Goal: Answer question/provide support

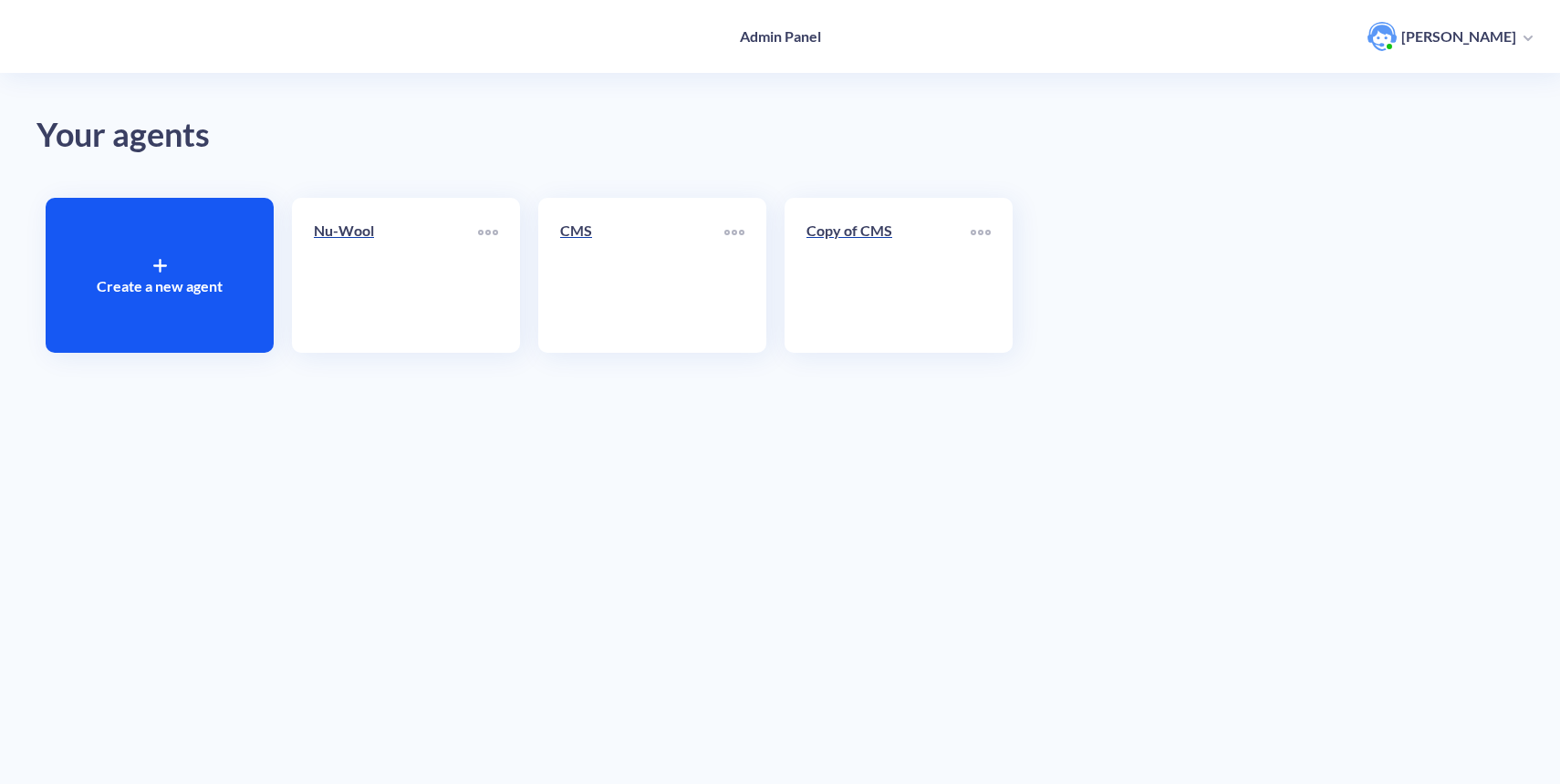
click at [369, 247] on div "Nu-Wool" at bounding box center [395, 237] width 165 height 36
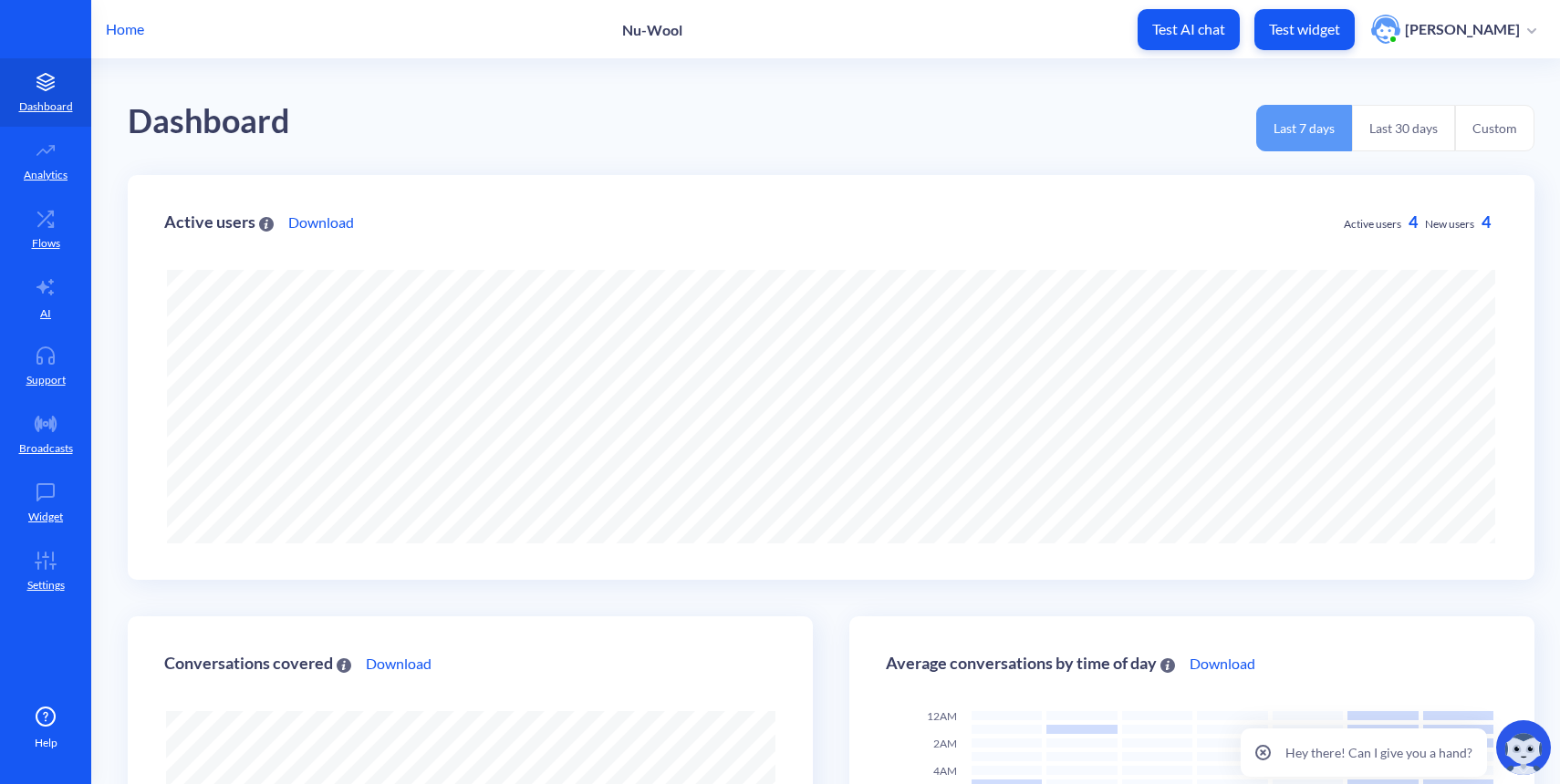
scroll to position [784, 1560]
click at [10, 391] on link "Support" at bounding box center [46, 366] width 91 height 69
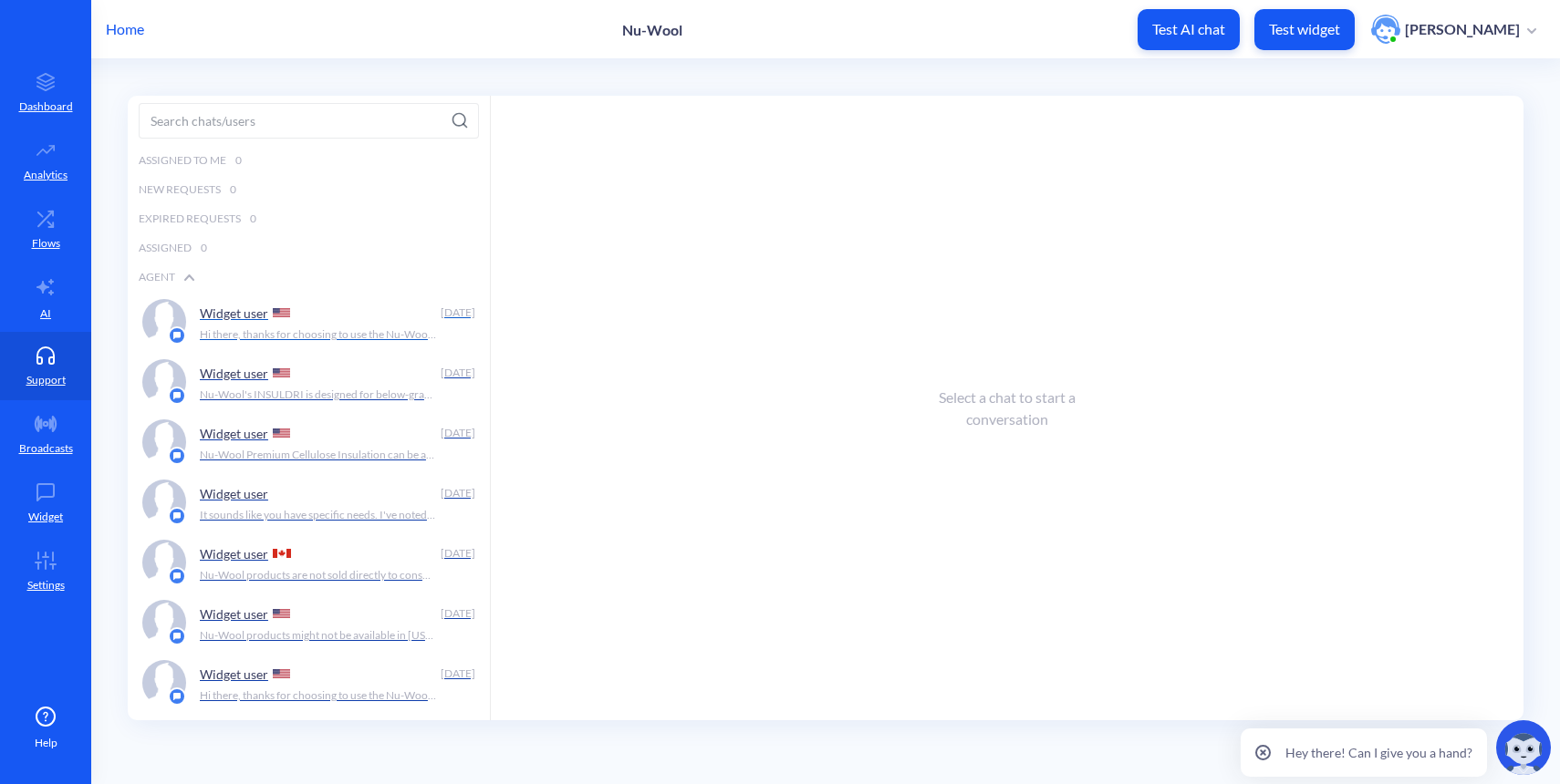
click at [259, 342] on p "Hi there, thanks for choosing to use the Nu-Wool Chatbot! How can I help you [D…" at bounding box center [318, 335] width 237 height 17
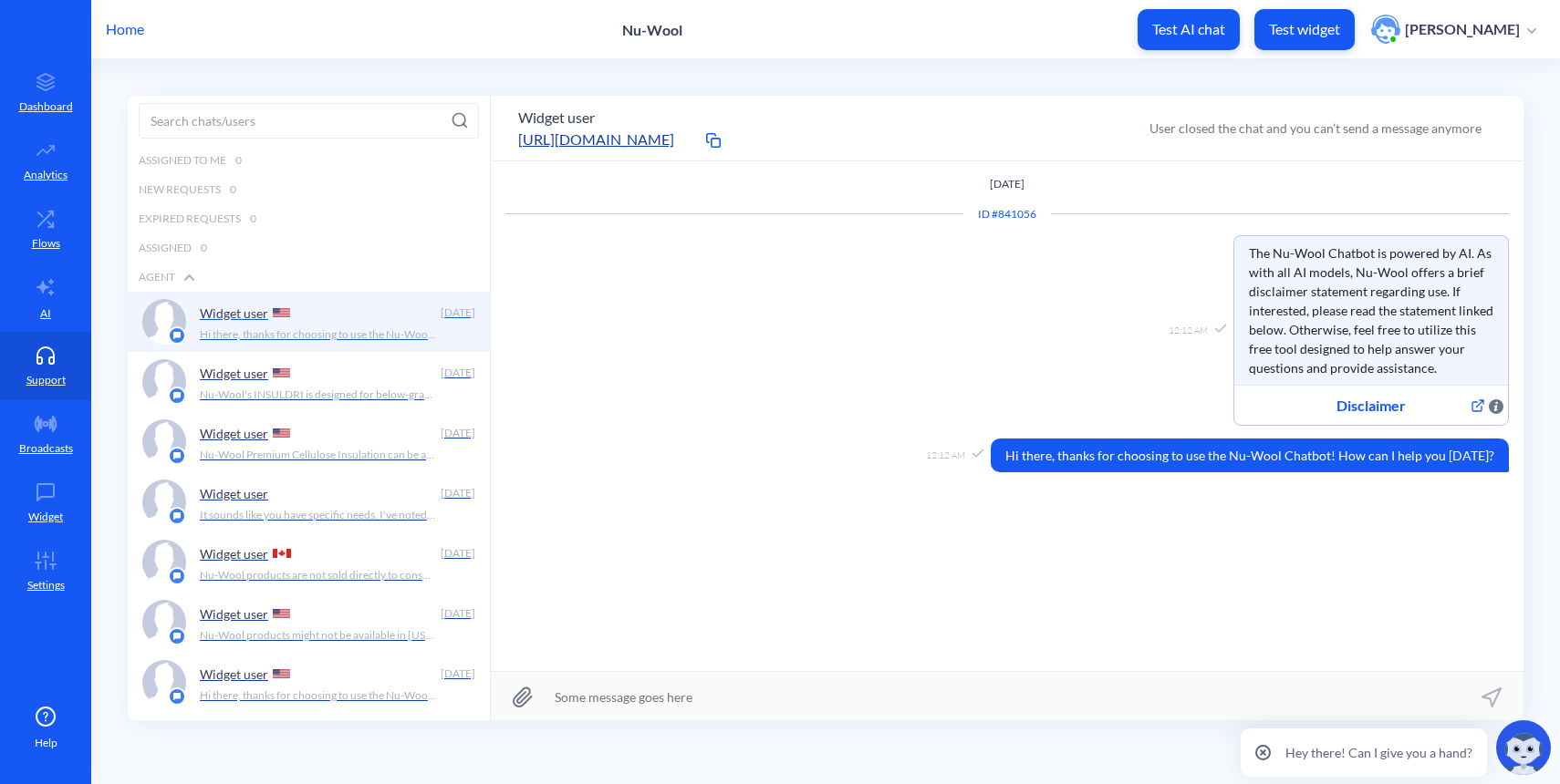
scroll to position [1, 0]
click at [283, 380] on div "Widget user" at bounding box center [316, 371] width 233 height 27
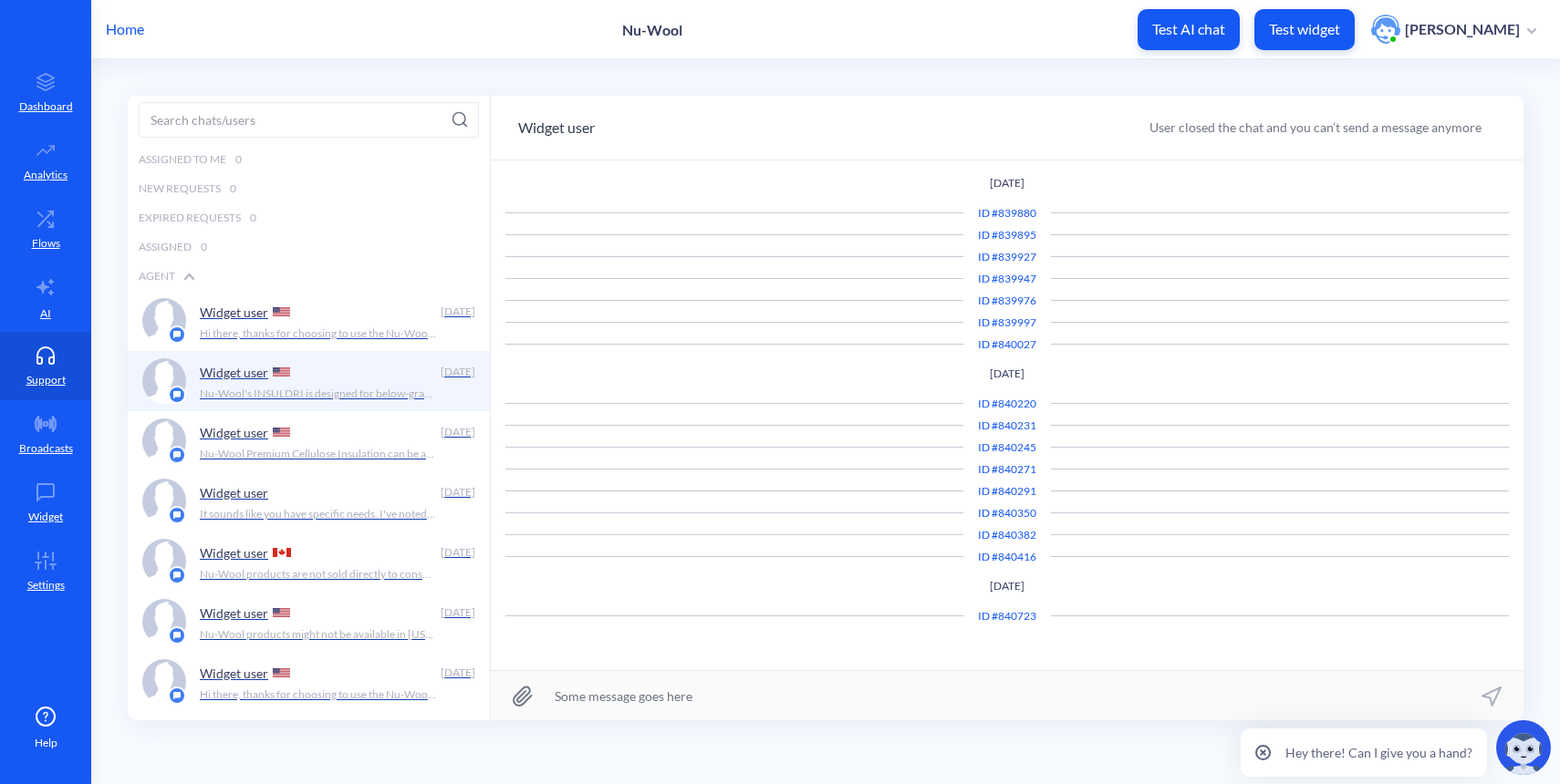
click at [1109, 593] on p "[DATE]" at bounding box center [1007, 587] width 1004 height 17
click at [300, 343] on div "Widget user [DATE] Hi there, thanks for choosing to use the Nu-Wool Chatbot! Ho…" at bounding box center [338, 321] width 275 height 46
